Goal: Information Seeking & Learning: Learn about a topic

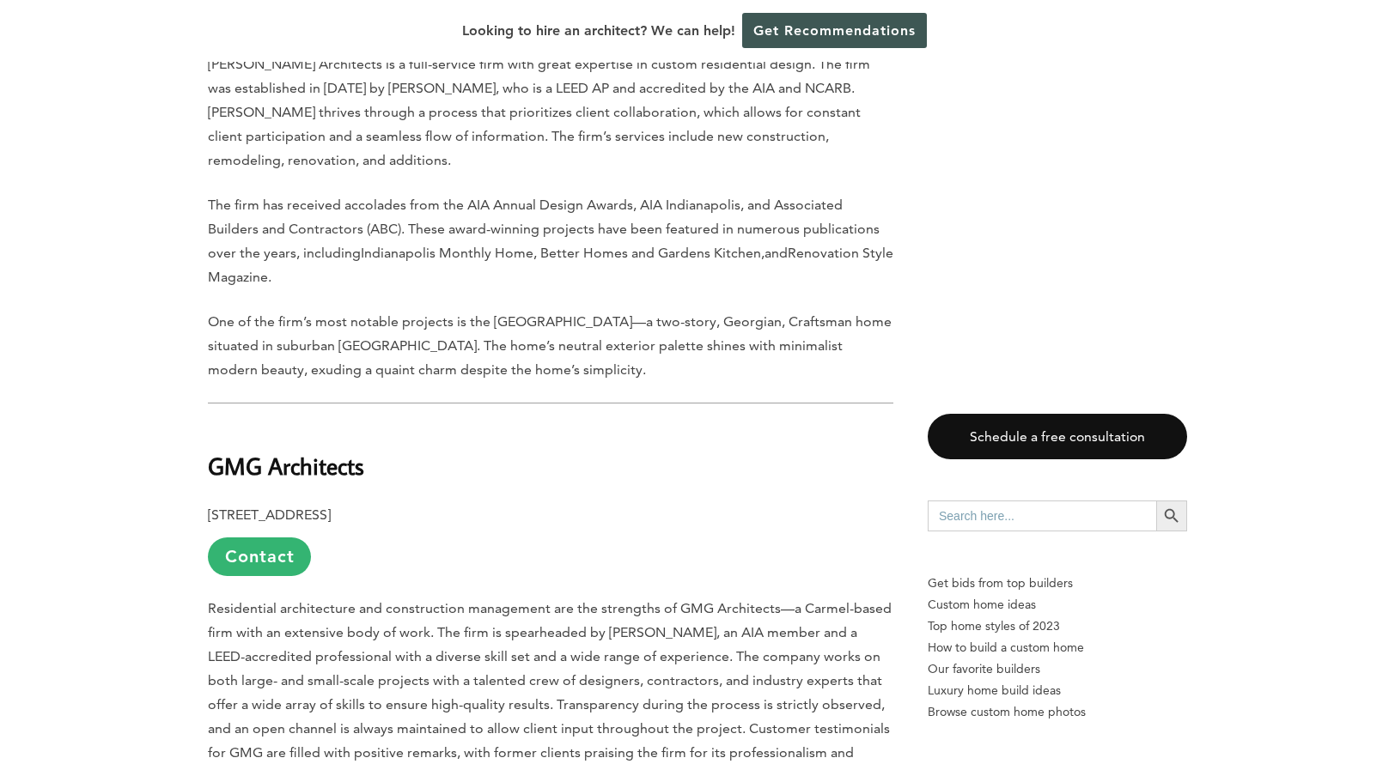
scroll to position [2319, 0]
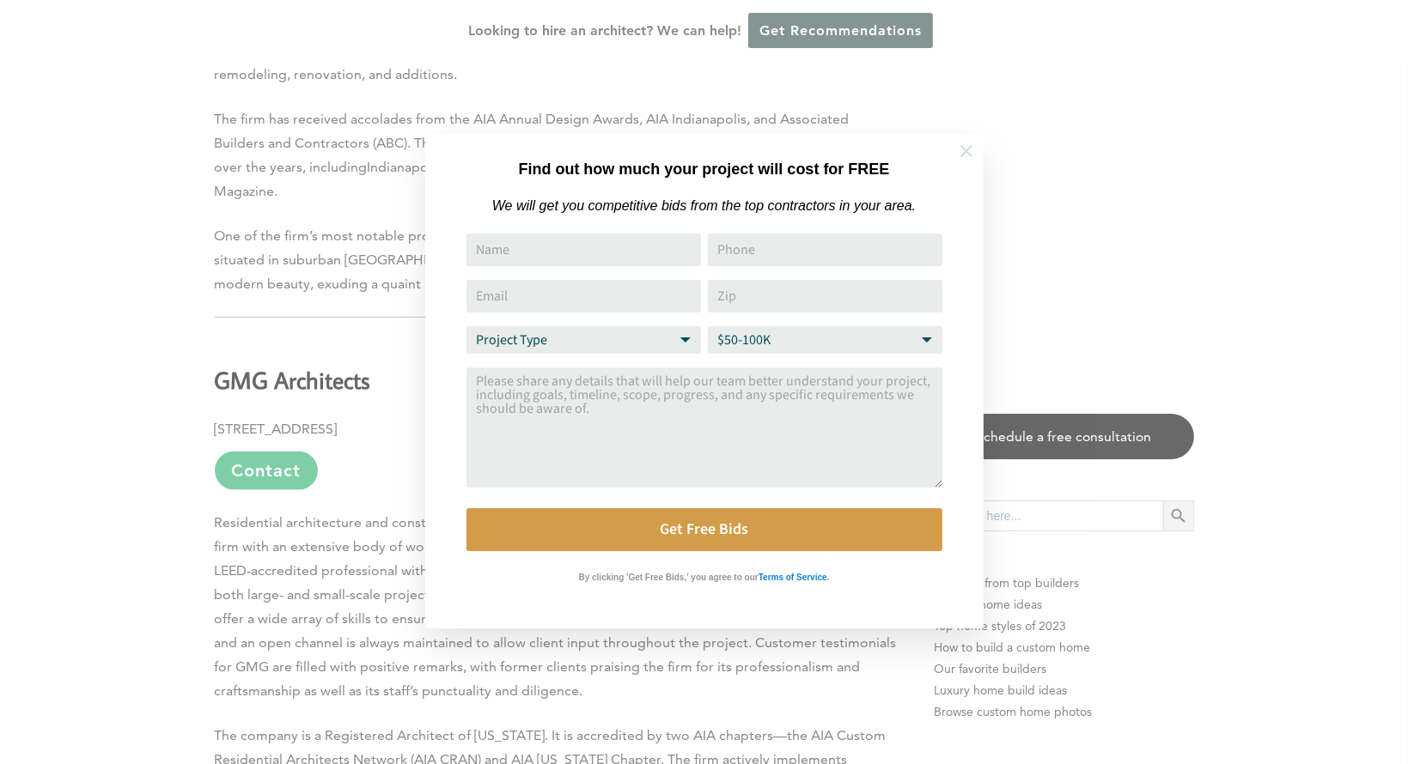
click at [969, 155] on icon at bounding box center [966, 151] width 19 height 19
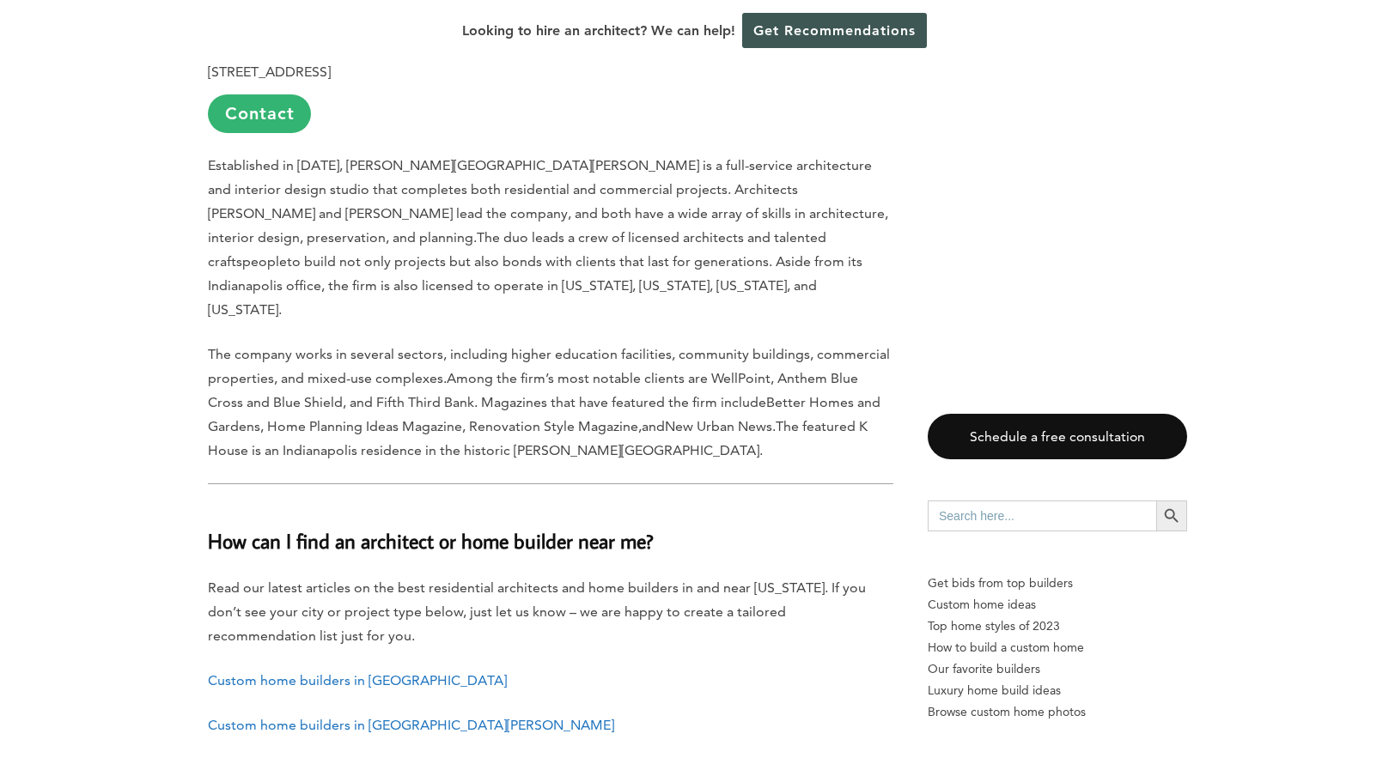
scroll to position [6614, 0]
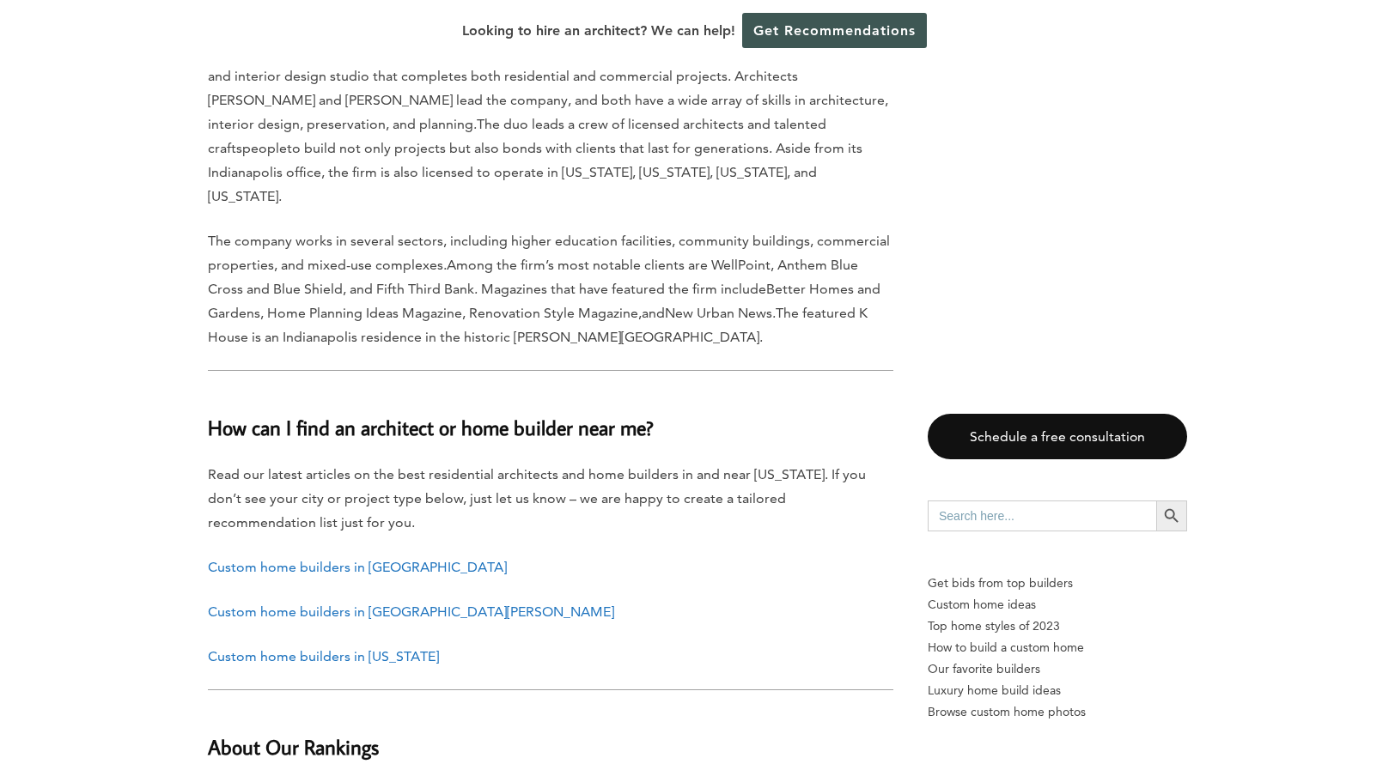
click at [322, 559] on link "Custom home builders in Indianapolis" at bounding box center [357, 567] width 299 height 16
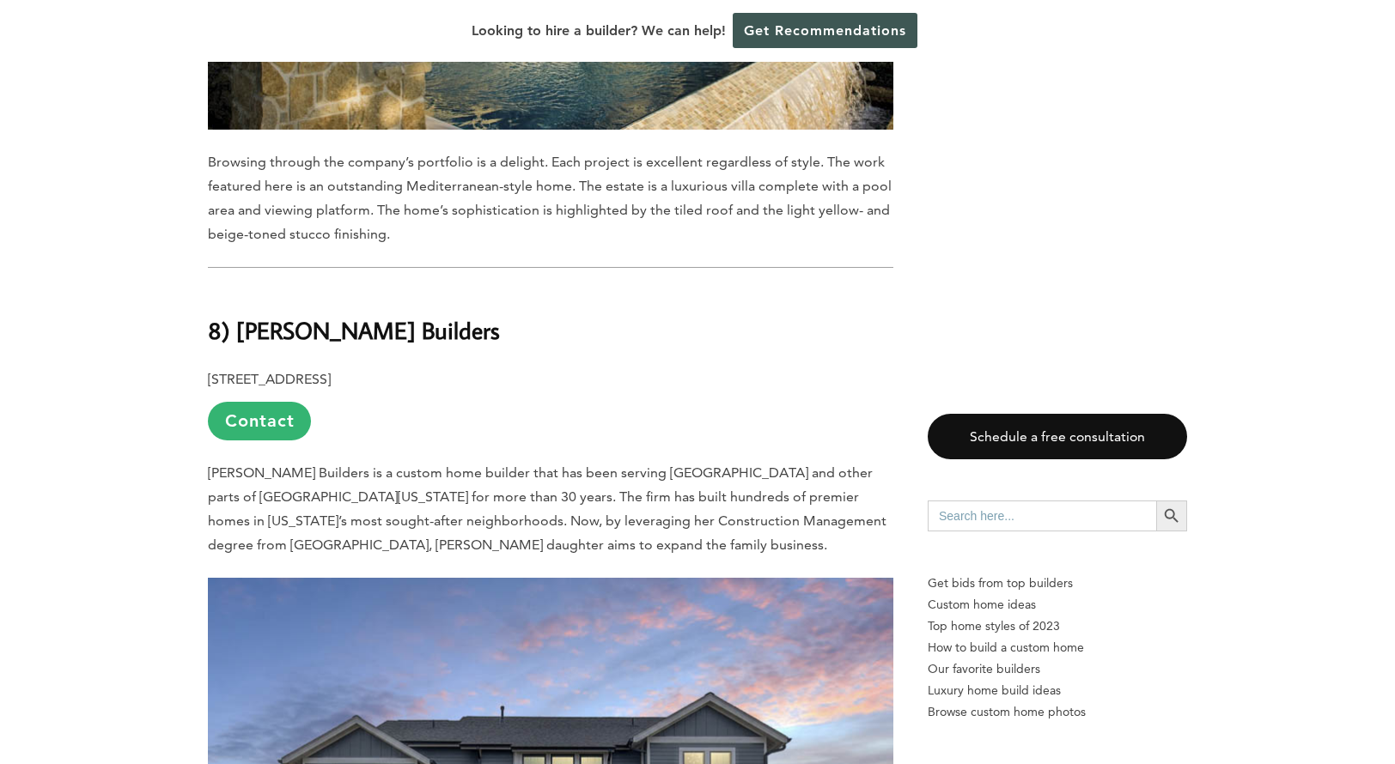
scroll to position [7903, 0]
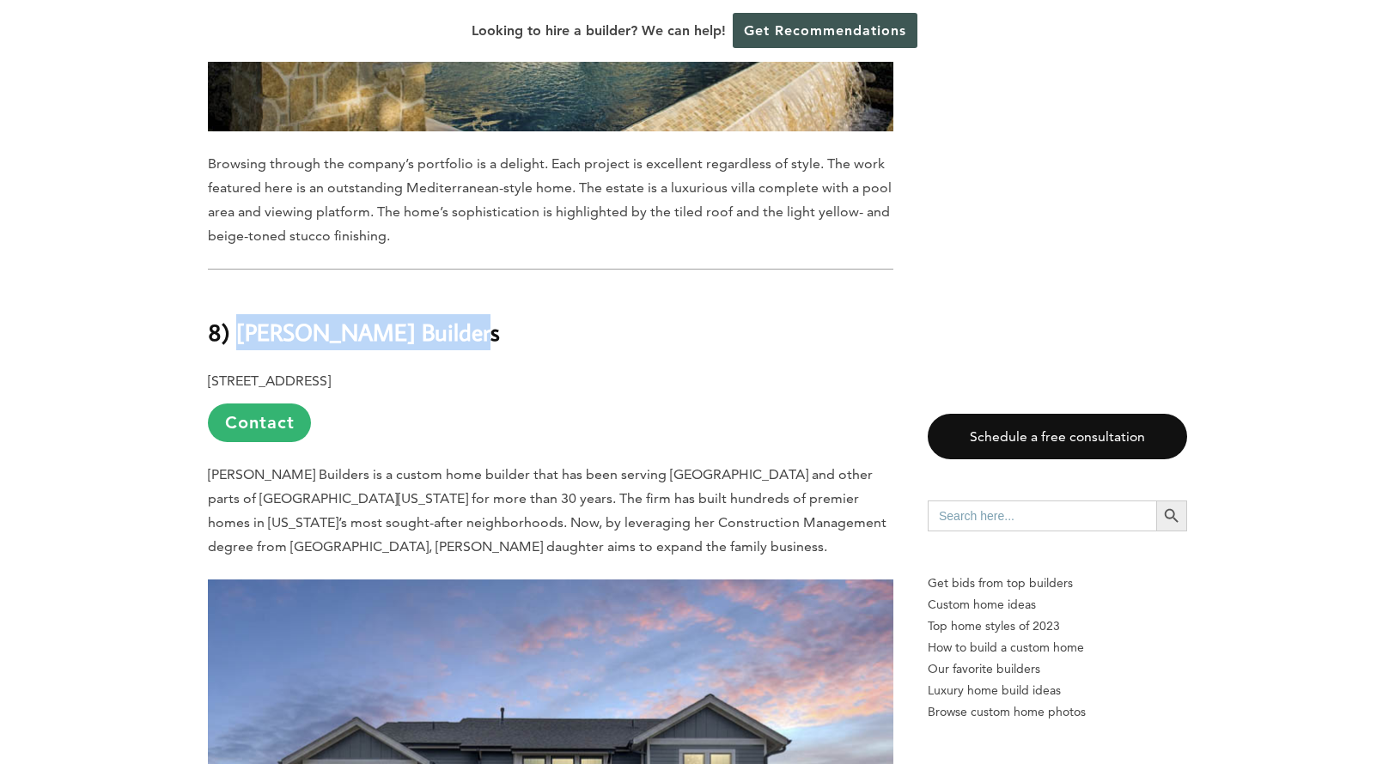
drag, startPoint x: 239, startPoint y: 215, endPoint x: 437, endPoint y: 214, distance: 198.4
click at [437, 317] on b "8) [PERSON_NAME] Builders" at bounding box center [354, 332] width 292 height 30
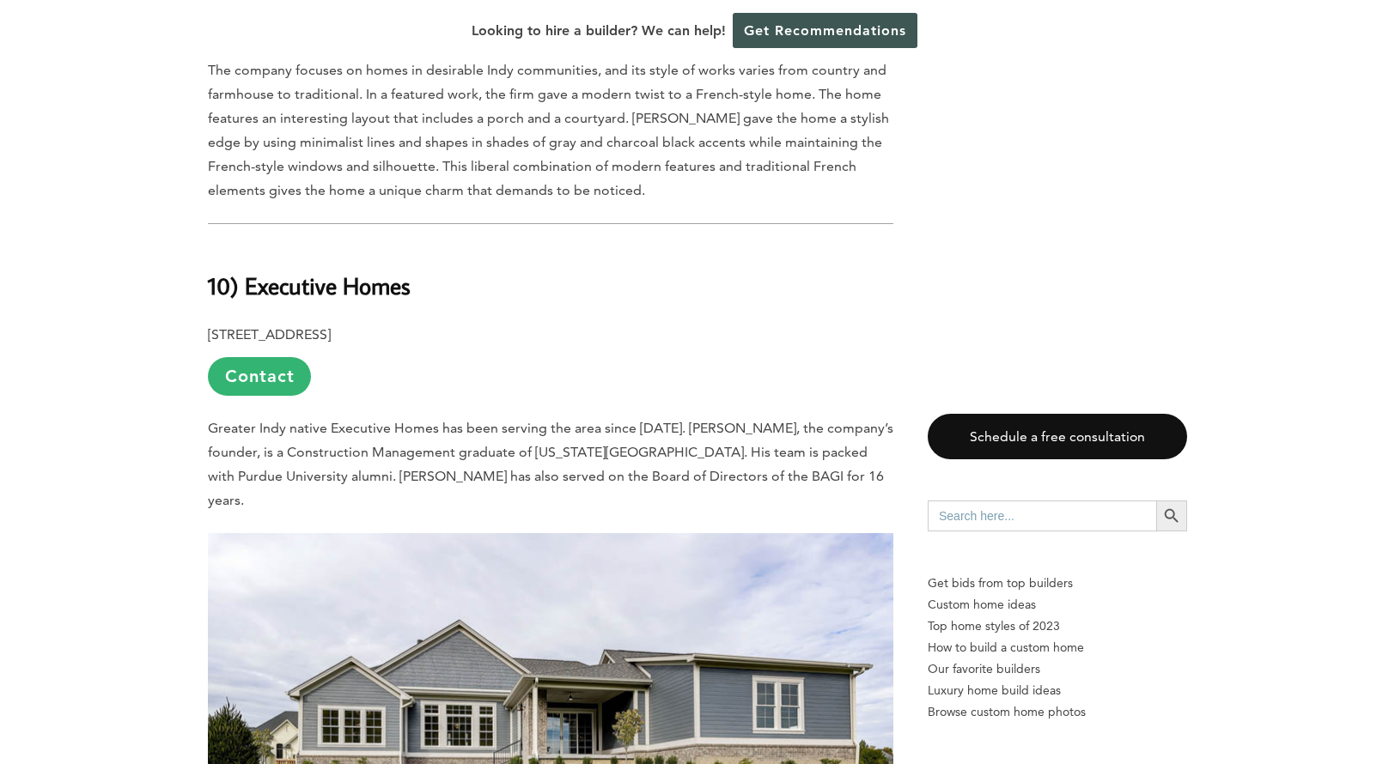
scroll to position [6013, 0]
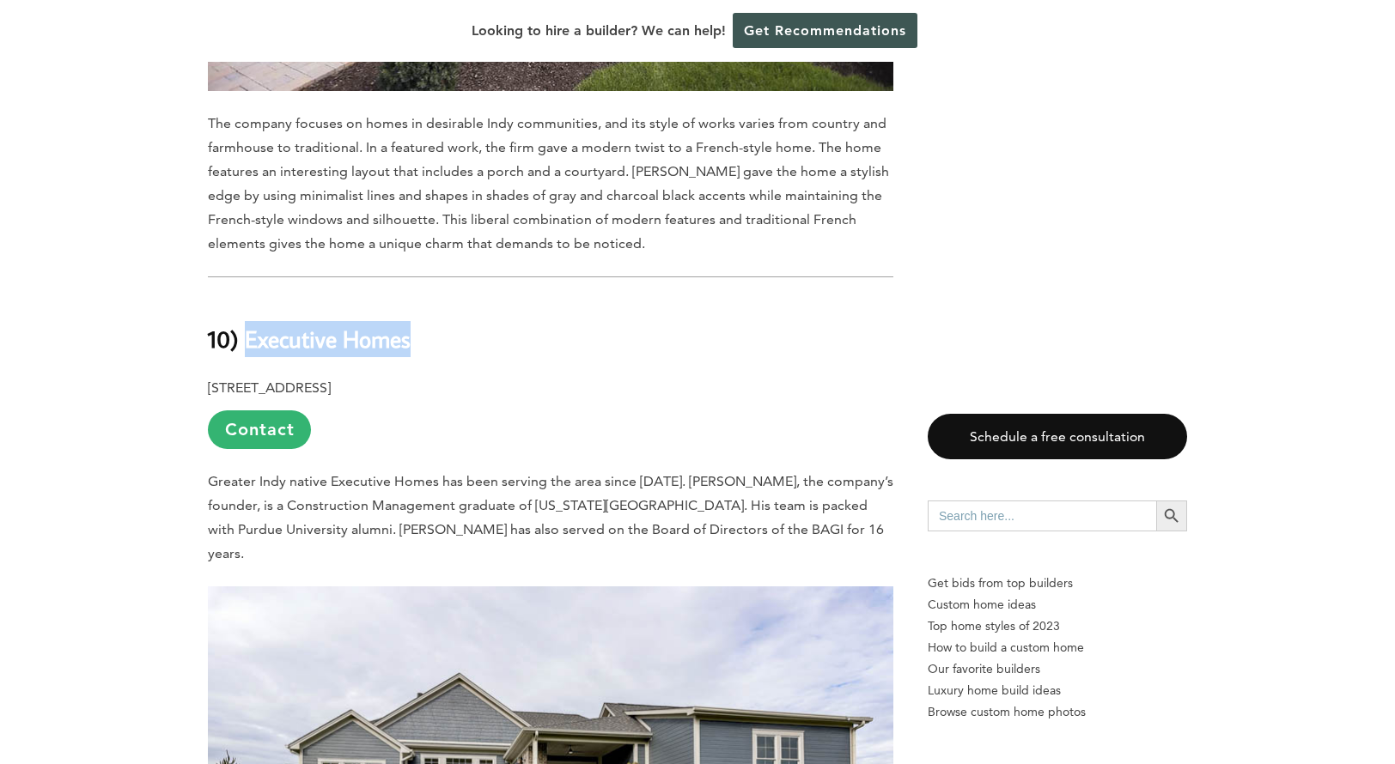
drag, startPoint x: 251, startPoint y: 276, endPoint x: 433, endPoint y: 260, distance: 182.8
click at [433, 298] on h2 "10) Executive Homes" at bounding box center [550, 327] width 685 height 59
